Goal: Task Accomplishment & Management: Manage account settings

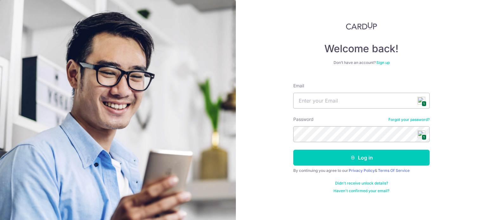
click at [423, 101] on span "1" at bounding box center [423, 103] width 5 height 5
type input "ching.agnes@hotmail.com"
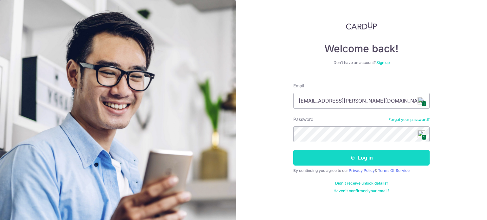
click at [380, 156] on button "Log in" at bounding box center [361, 158] width 136 height 16
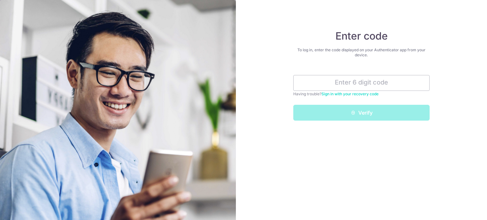
click at [357, 94] on link "Sign in with your recovery code" at bounding box center [349, 94] width 57 height 5
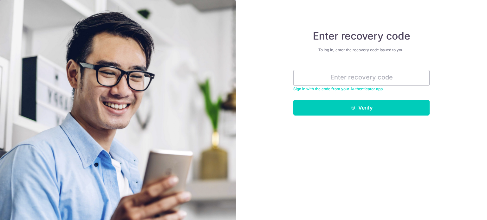
click at [265, 45] on div "Enter recovery code To log in, enter the recovery code issued to you. Sign in w…" at bounding box center [361, 110] width 251 height 220
click at [310, 74] on input "text" at bounding box center [361, 78] width 136 height 16
paste input "2edb0-accd9-d0a9b"
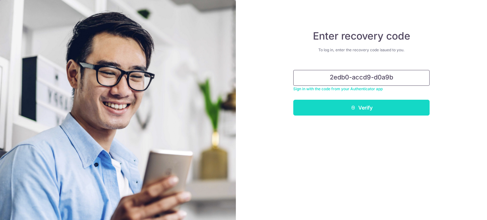
type input "2edb0-accd9-d0a9b"
click at [328, 108] on button "Verify" at bounding box center [361, 108] width 136 height 16
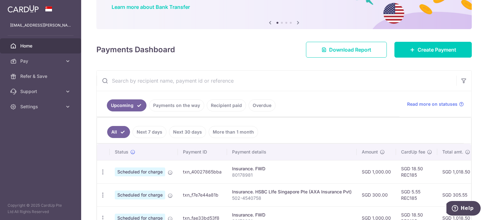
scroll to position [53, 0]
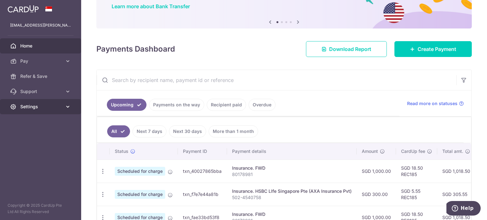
click at [54, 107] on span "Settings" at bounding box center [41, 107] width 42 height 6
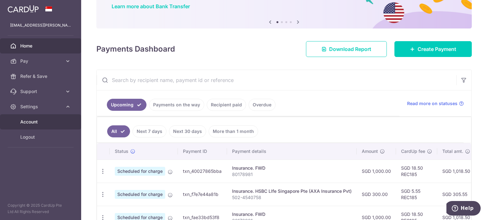
click at [47, 122] on span "Account" at bounding box center [41, 122] width 42 height 6
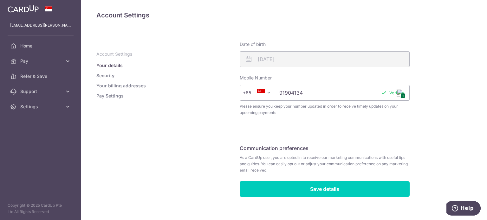
scroll to position [186, 0]
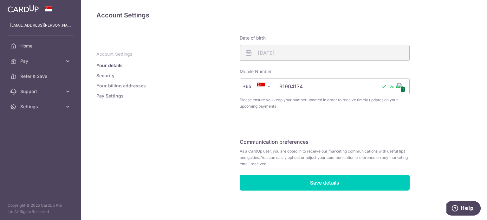
click at [111, 75] on link "Security" at bounding box center [105, 76] width 18 height 6
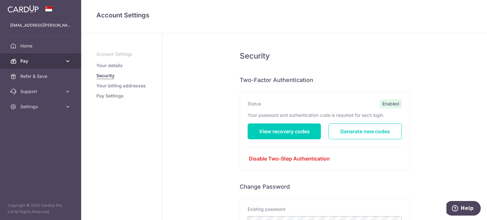
click at [34, 62] on span "Pay" at bounding box center [41, 61] width 42 height 6
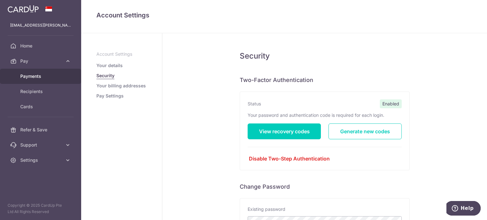
click at [22, 76] on span "Payments" at bounding box center [41, 76] width 42 height 6
